Goal: Transaction & Acquisition: Purchase product/service

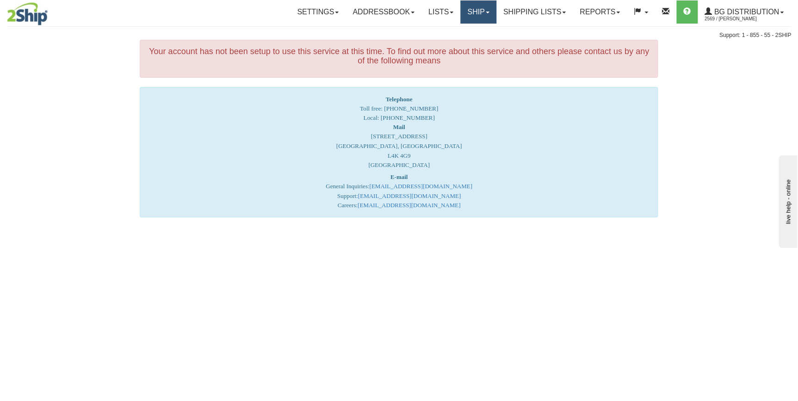
click at [471, 13] on link "Ship" at bounding box center [478, 11] width 36 height 23
click at [462, 33] on span "Ship Screen" at bounding box center [449, 32] width 35 height 7
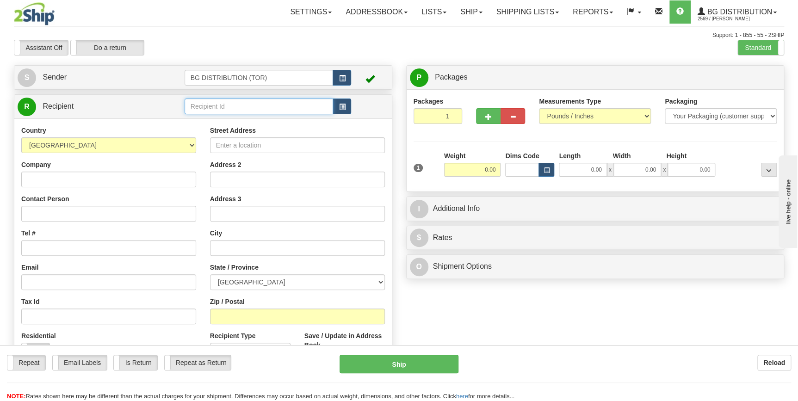
click at [242, 107] on input "text" at bounding box center [259, 107] width 149 height 16
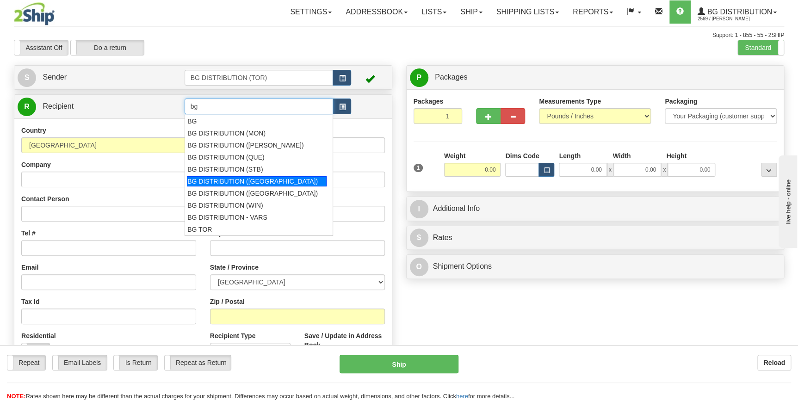
click at [273, 182] on div "BG DISTRIBUTION ([GEOGRAPHIC_DATA])" at bounding box center [257, 181] width 140 height 10
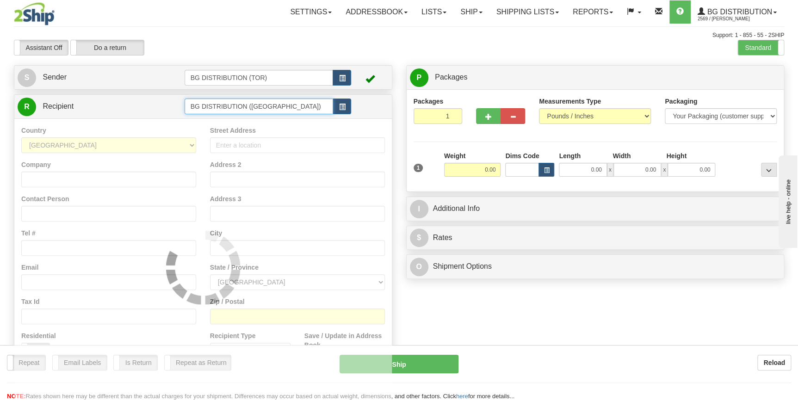
type input "BG DISTRIBUTION ([GEOGRAPHIC_DATA])"
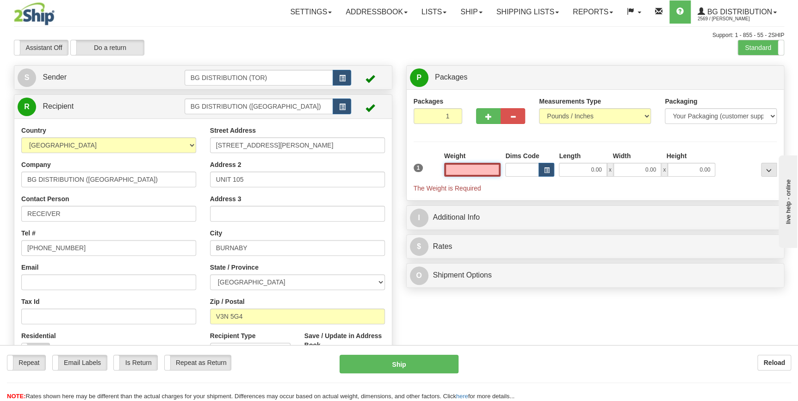
click at [488, 172] on input "text" at bounding box center [472, 170] width 57 height 14
type input "0.00"
click at [487, 119] on span "button" at bounding box center [488, 117] width 6 height 6
type input "2"
drag, startPoint x: 476, startPoint y: 166, endPoint x: 500, endPoint y: 167, distance: 23.1
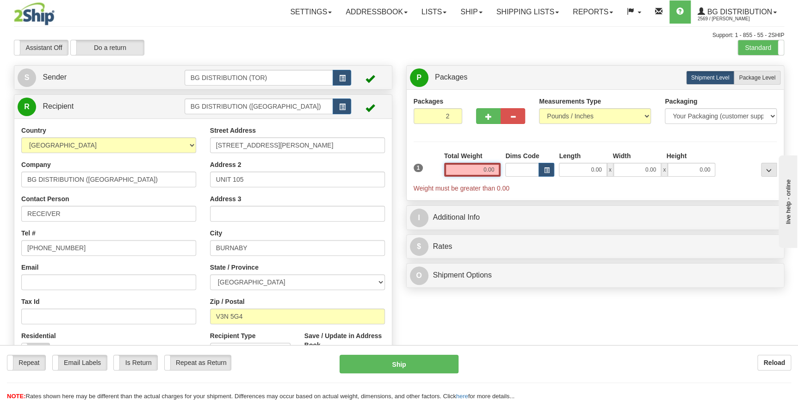
click at [500, 167] on input "0.00" at bounding box center [472, 170] width 57 height 14
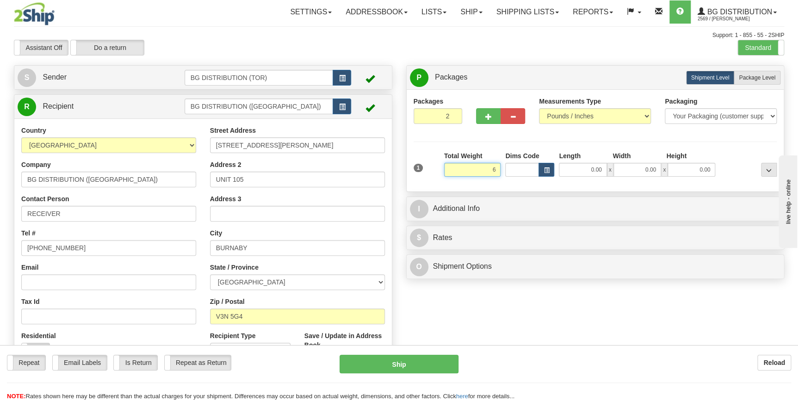
type input "6.00"
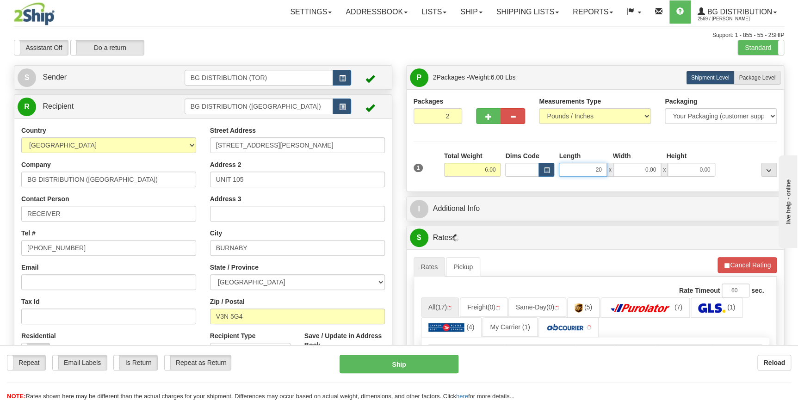
type input "20.00"
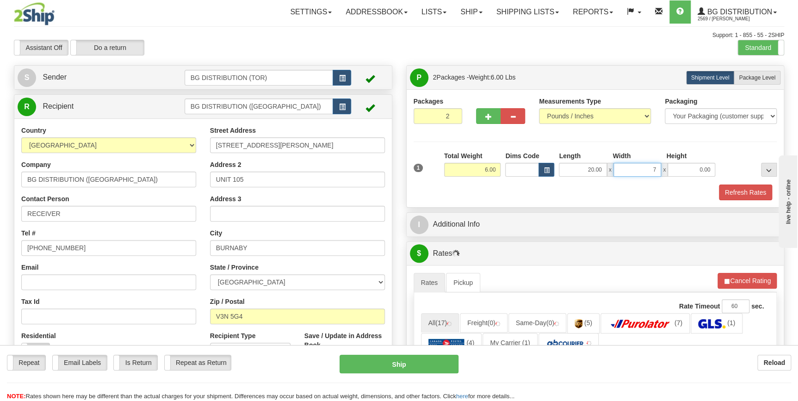
type input "7.00"
click at [752, 83] on label "Package Level Pack.." at bounding box center [757, 78] width 47 height 14
radio input "true"
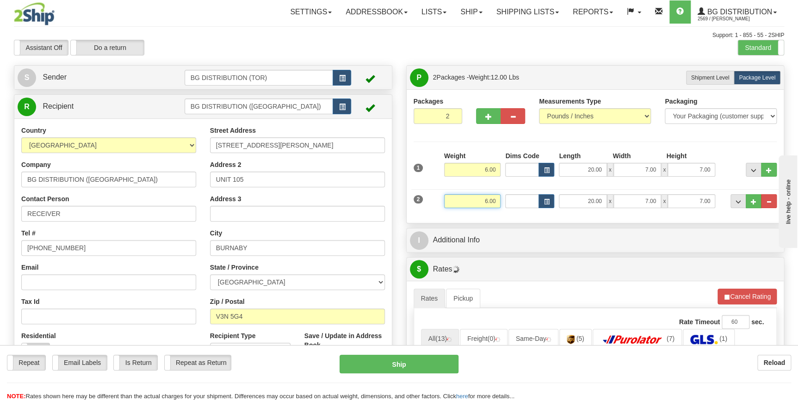
drag, startPoint x: 479, startPoint y: 202, endPoint x: 496, endPoint y: 201, distance: 17.1
click at [496, 201] on input "6.00" at bounding box center [472, 201] width 57 height 14
drag, startPoint x: 467, startPoint y: 198, endPoint x: 513, endPoint y: 200, distance: 46.3
click at [513, 200] on div "2 Weight 24.00 Dims Code Length Width Height" at bounding box center [595, 200] width 368 height 31
type input "29.00"
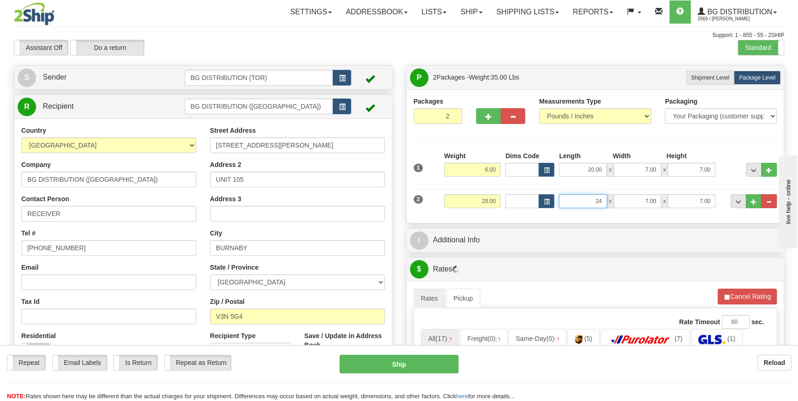
type input "24.00"
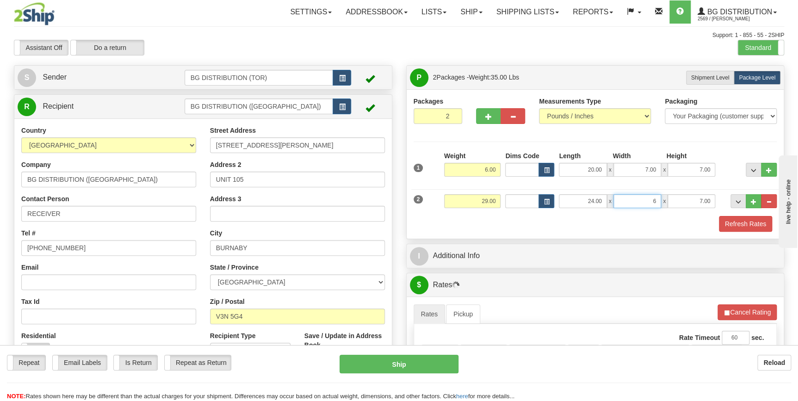
type input "6.00"
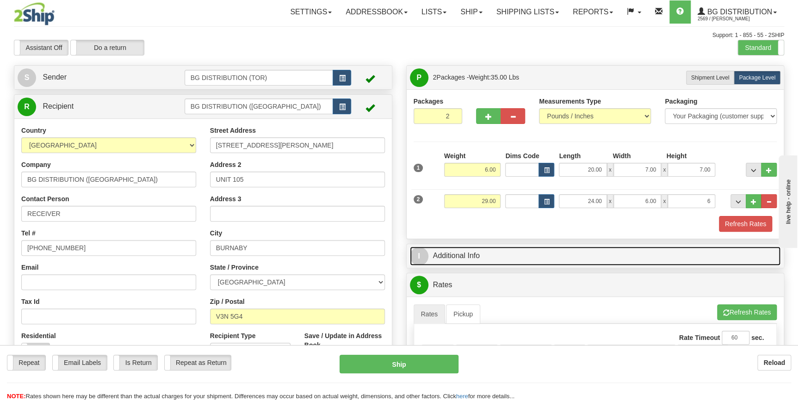
type input "6.00"
click at [531, 254] on link "I Additional Info" at bounding box center [595, 256] width 371 height 19
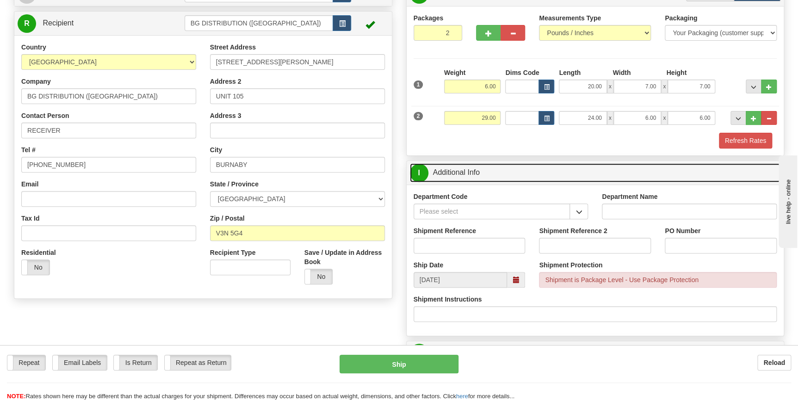
scroll to position [84, 0]
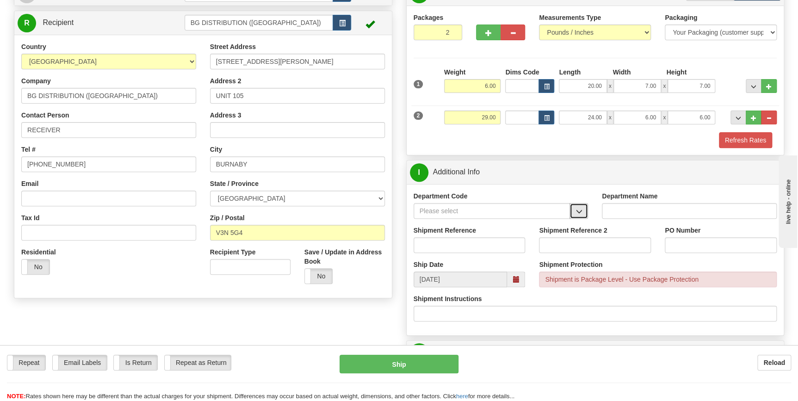
click at [581, 210] on span "button" at bounding box center [578, 212] width 6 height 6
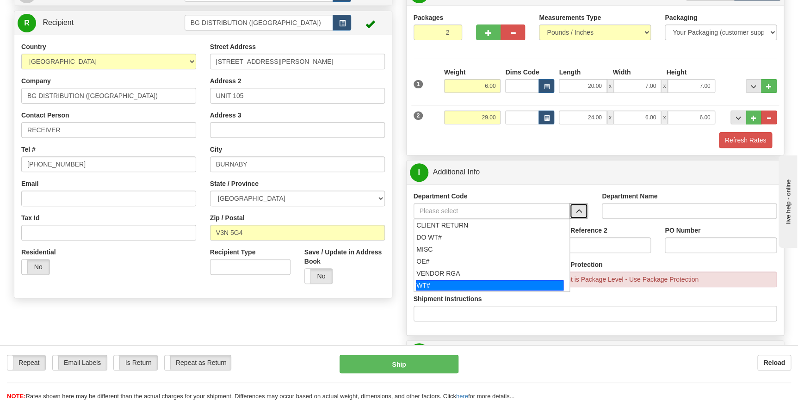
click at [489, 279] on li "WT#" at bounding box center [492, 285] width 156 height 12
type input "WT#"
type input "WAREHOUSE TRANSFERS"
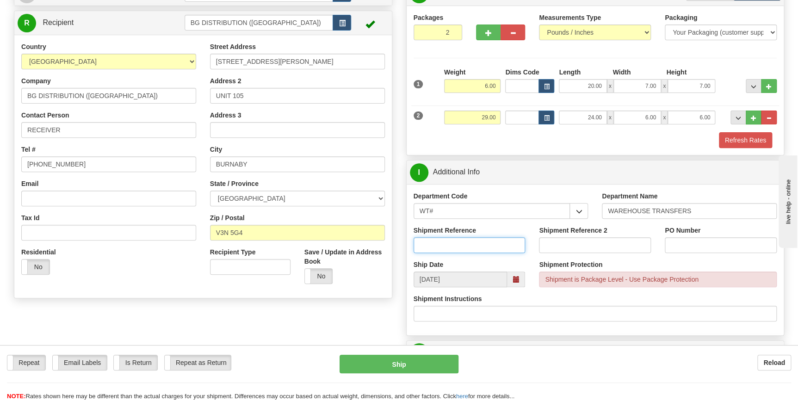
click at [489, 241] on input "Shipment Reference" at bounding box center [470, 245] width 112 height 16
type input "165647-00"
click at [686, 247] on input "PO Number" at bounding box center [721, 245] width 112 height 16
paste input "70183454"
drag, startPoint x: 712, startPoint y: 250, endPoint x: 661, endPoint y: 245, distance: 51.6
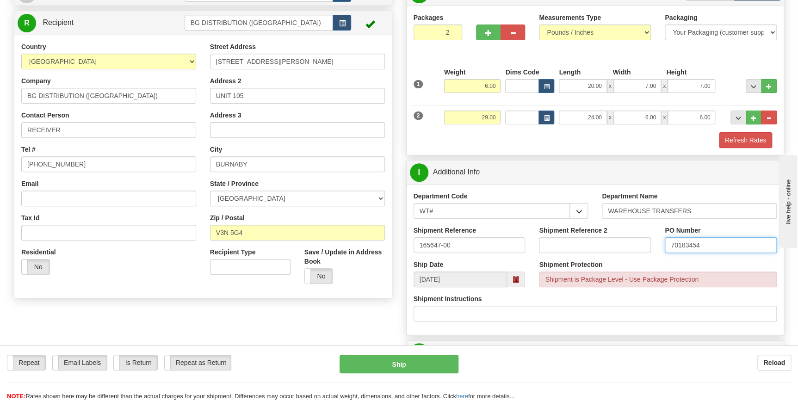
click at [661, 245] on div "PO Number 70183454" at bounding box center [721, 243] width 126 height 34
click at [460, 249] on input "165647-00" at bounding box center [470, 245] width 112 height 16
drag, startPoint x: 711, startPoint y: 245, endPoint x: 631, endPoint y: 239, distance: 80.3
click at [631, 239] on div "Shipment Reference 165647-00 Shipment Reference 2 PO Number 70183454" at bounding box center [595, 243] width 377 height 34
paste input "165647-00"
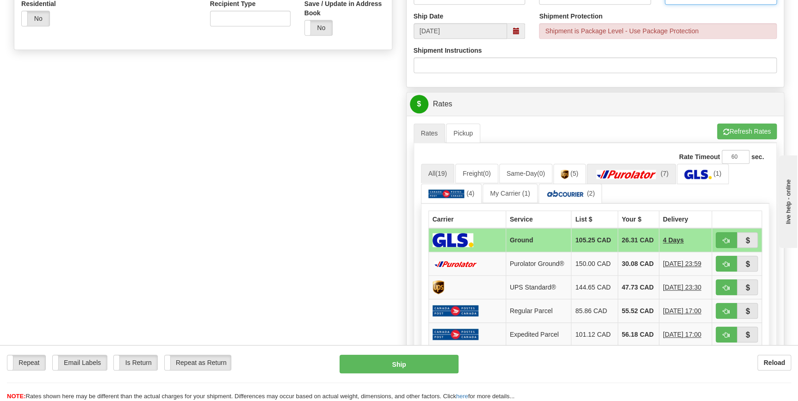
scroll to position [336, 0]
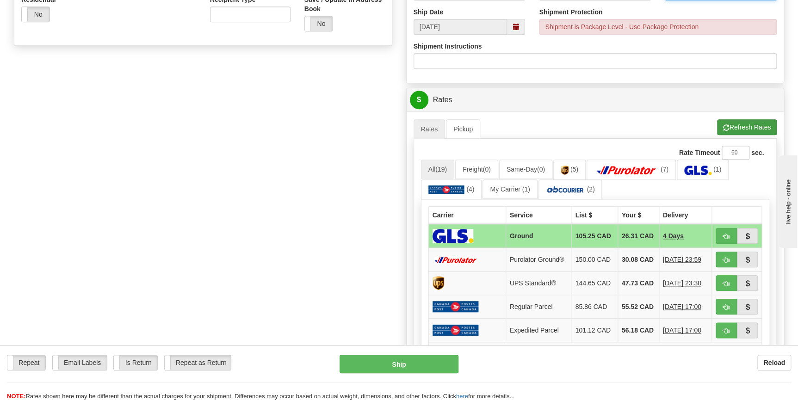
type input "165647-00"
click at [745, 126] on button "Refresh Rates" at bounding box center [747, 127] width 60 height 16
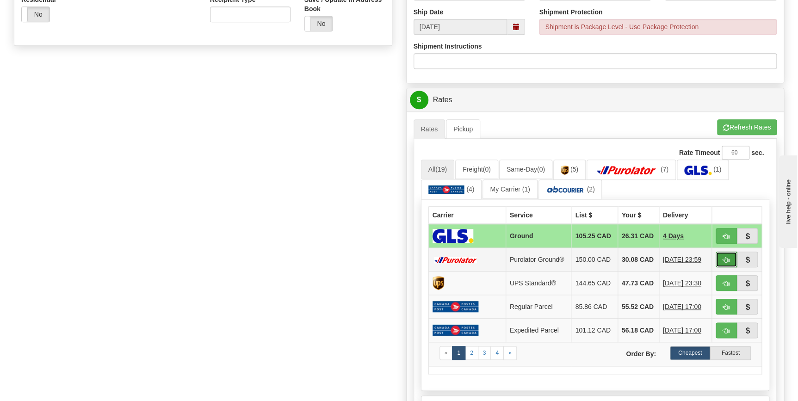
click at [728, 262] on span "button" at bounding box center [726, 260] width 6 height 6
type input "260"
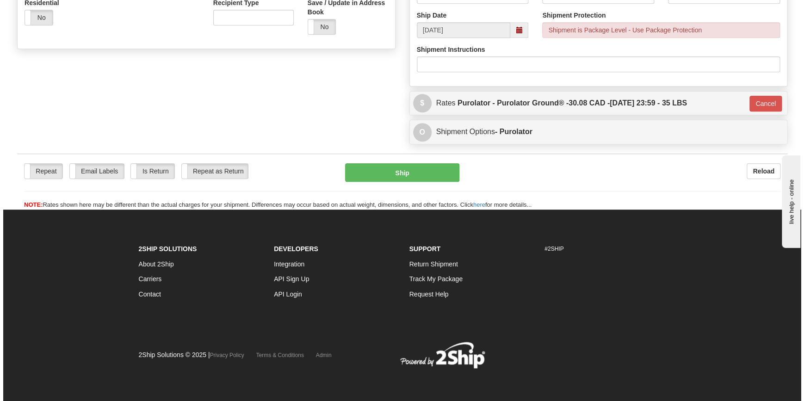
scroll to position [328, 0]
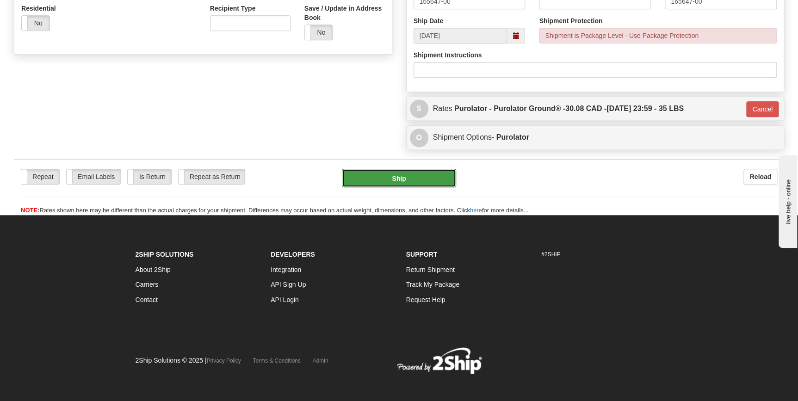
click at [406, 180] on button "Ship" at bounding box center [399, 178] width 114 height 19
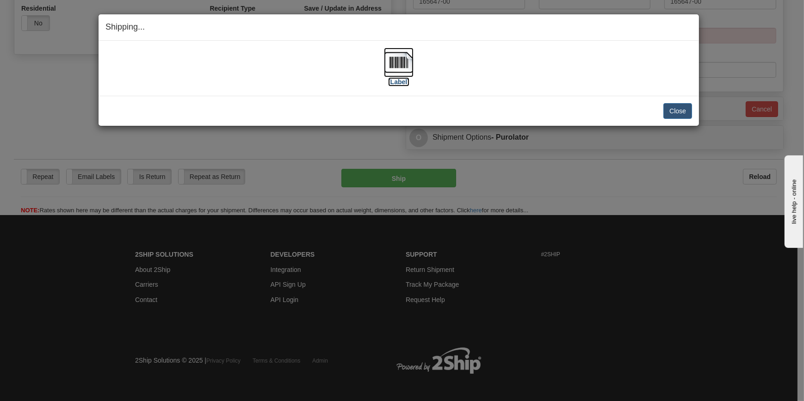
click at [402, 65] on img at bounding box center [399, 63] width 30 height 30
